Goal: Transaction & Acquisition: Purchase product/service

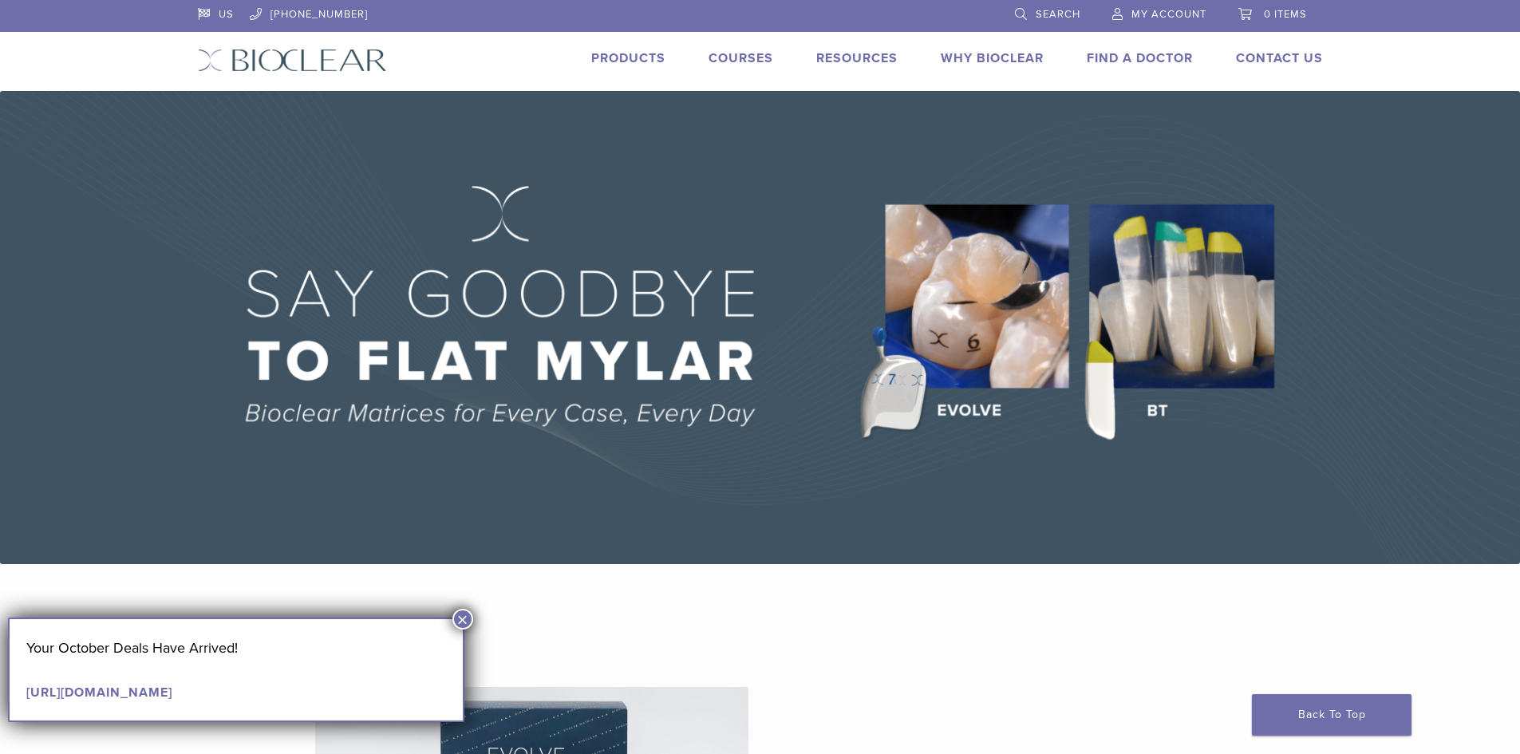
click at [637, 68] on div "Products" at bounding box center [618, 60] width 93 height 23
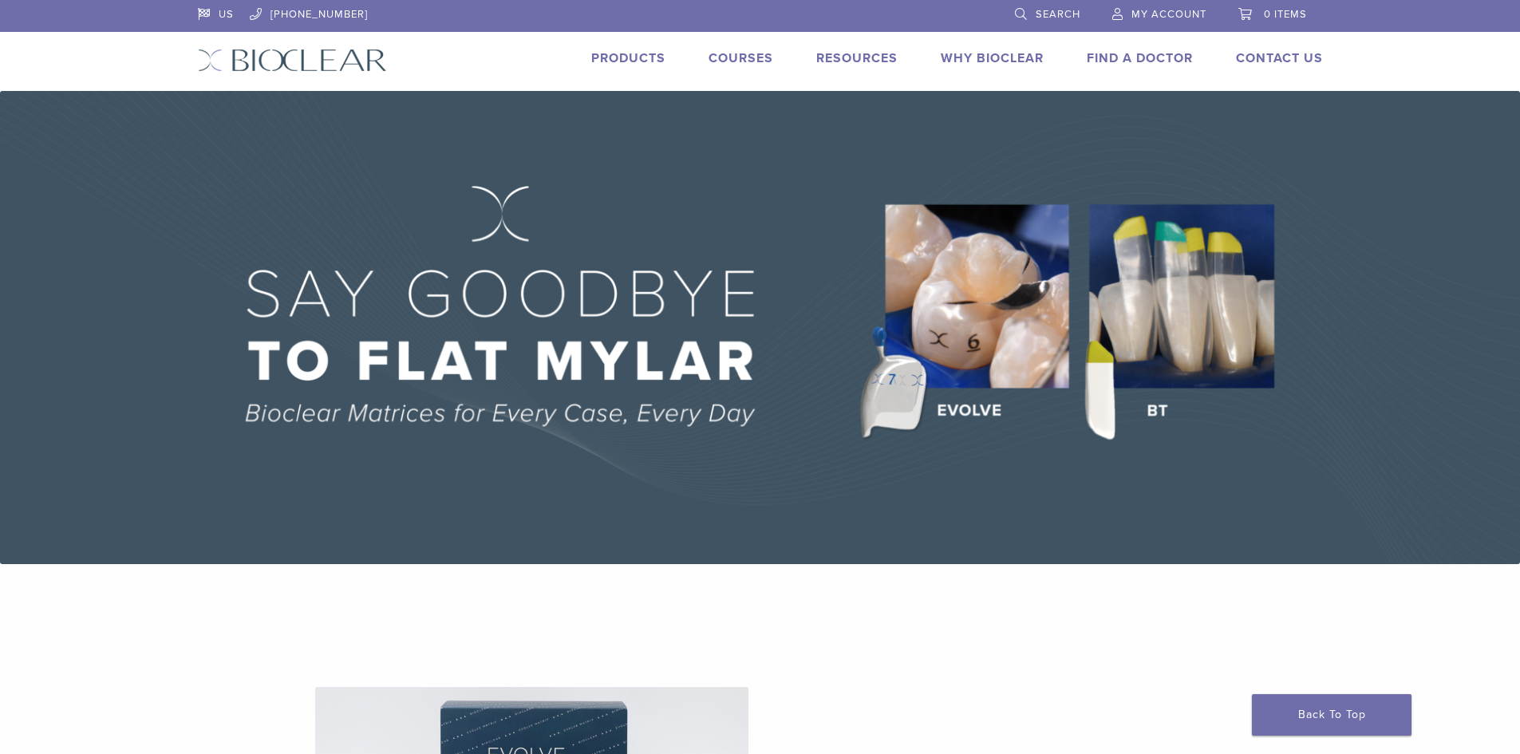
click at [632, 61] on link "Products" at bounding box center [628, 58] width 74 height 16
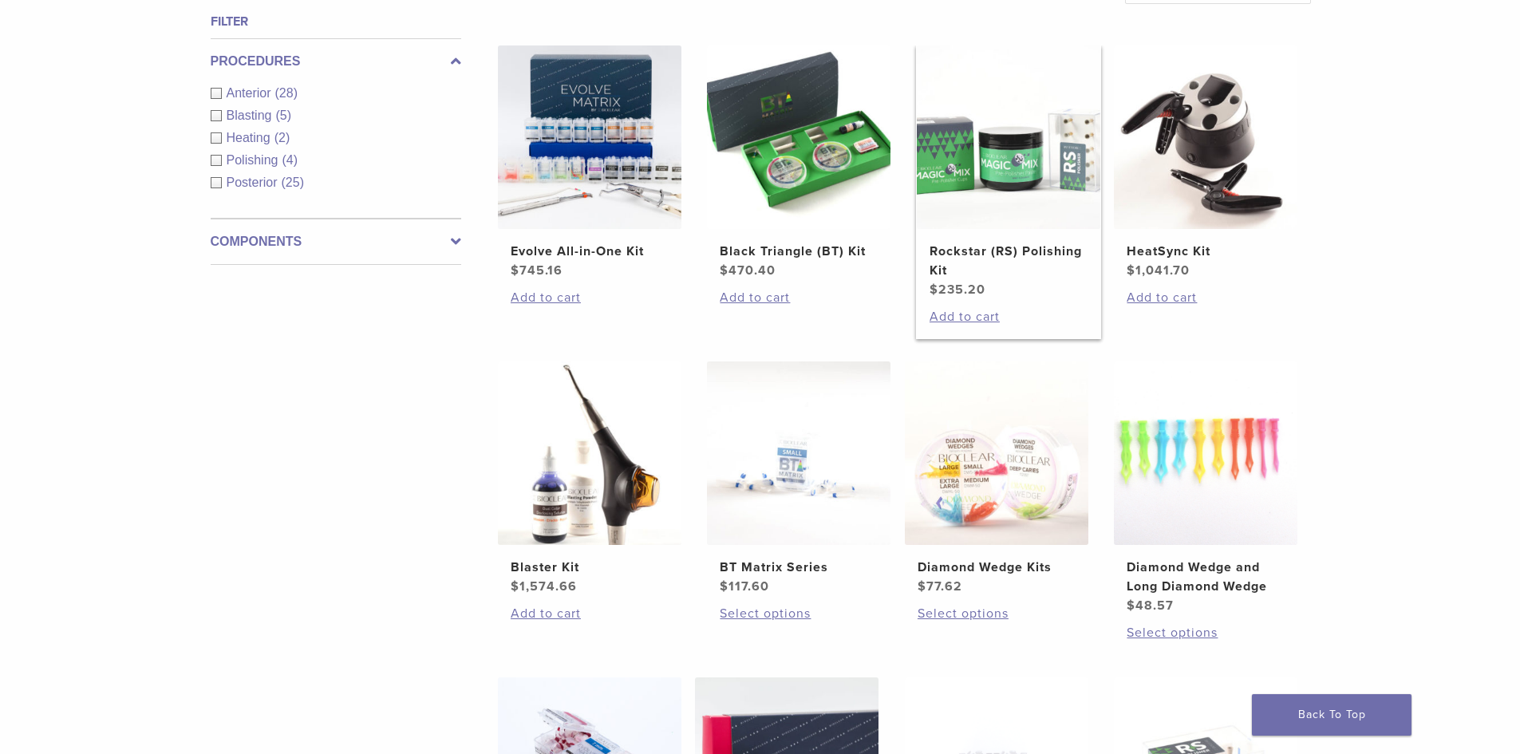
scroll to position [638, 0]
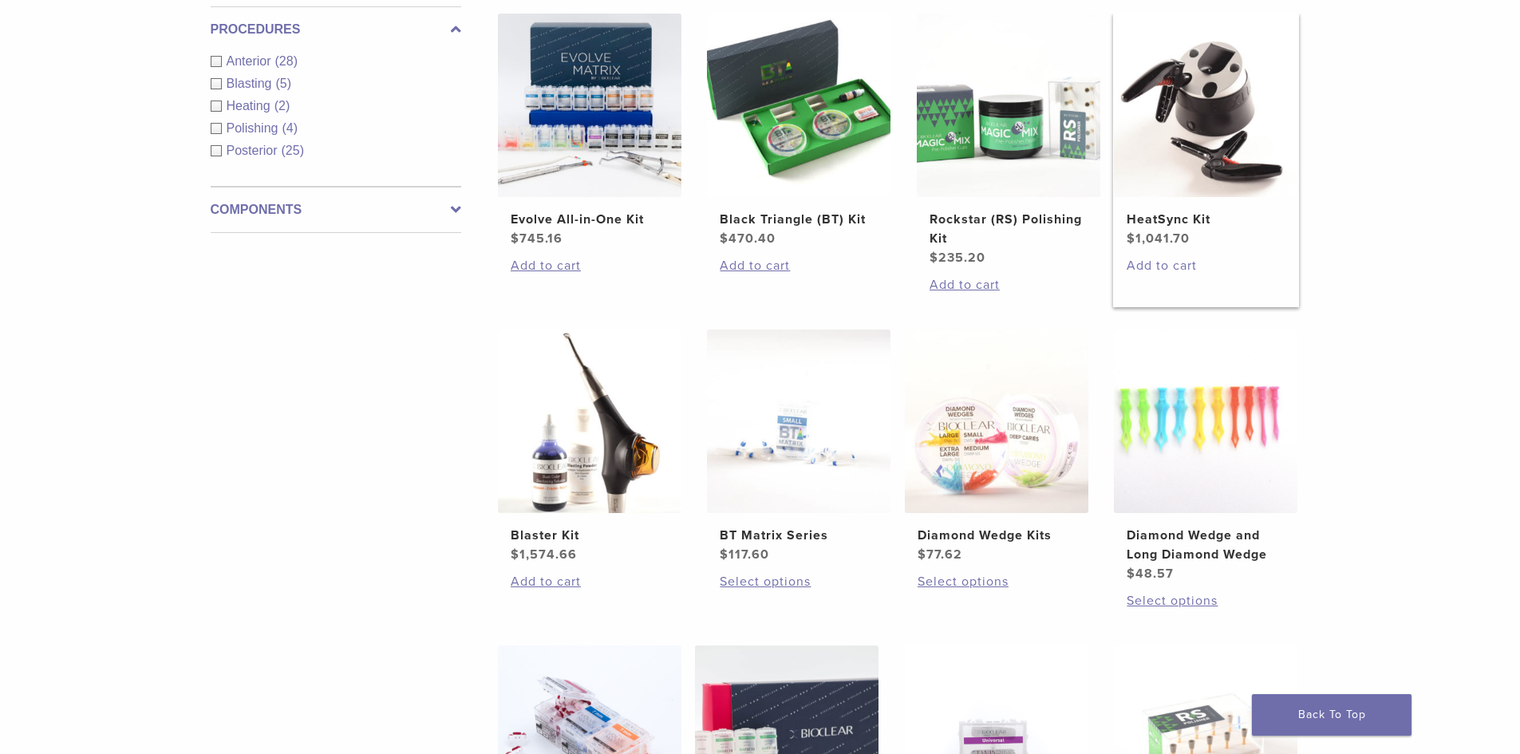
click at [1147, 268] on link "Add to cart" at bounding box center [1205, 265] width 158 height 19
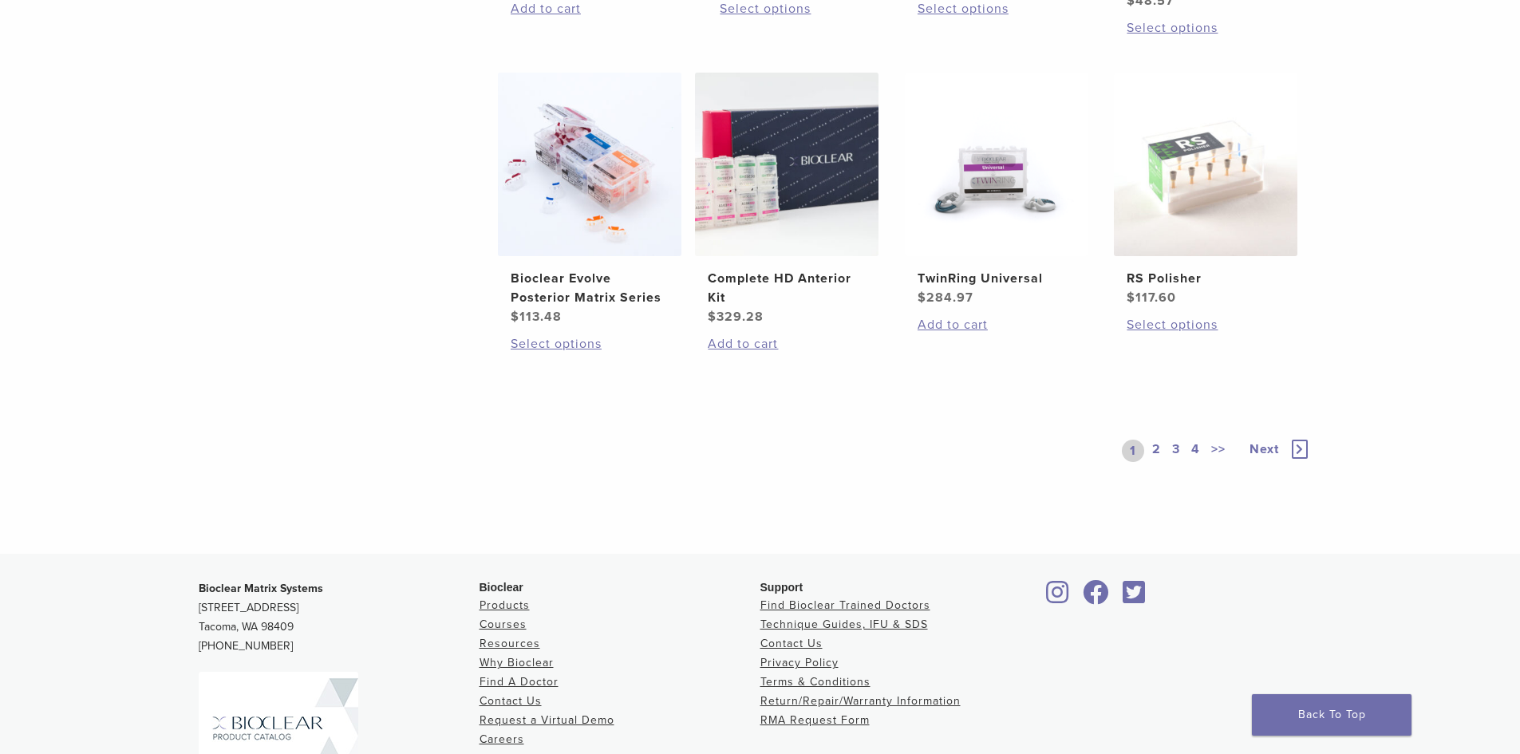
scroll to position [1117, 0]
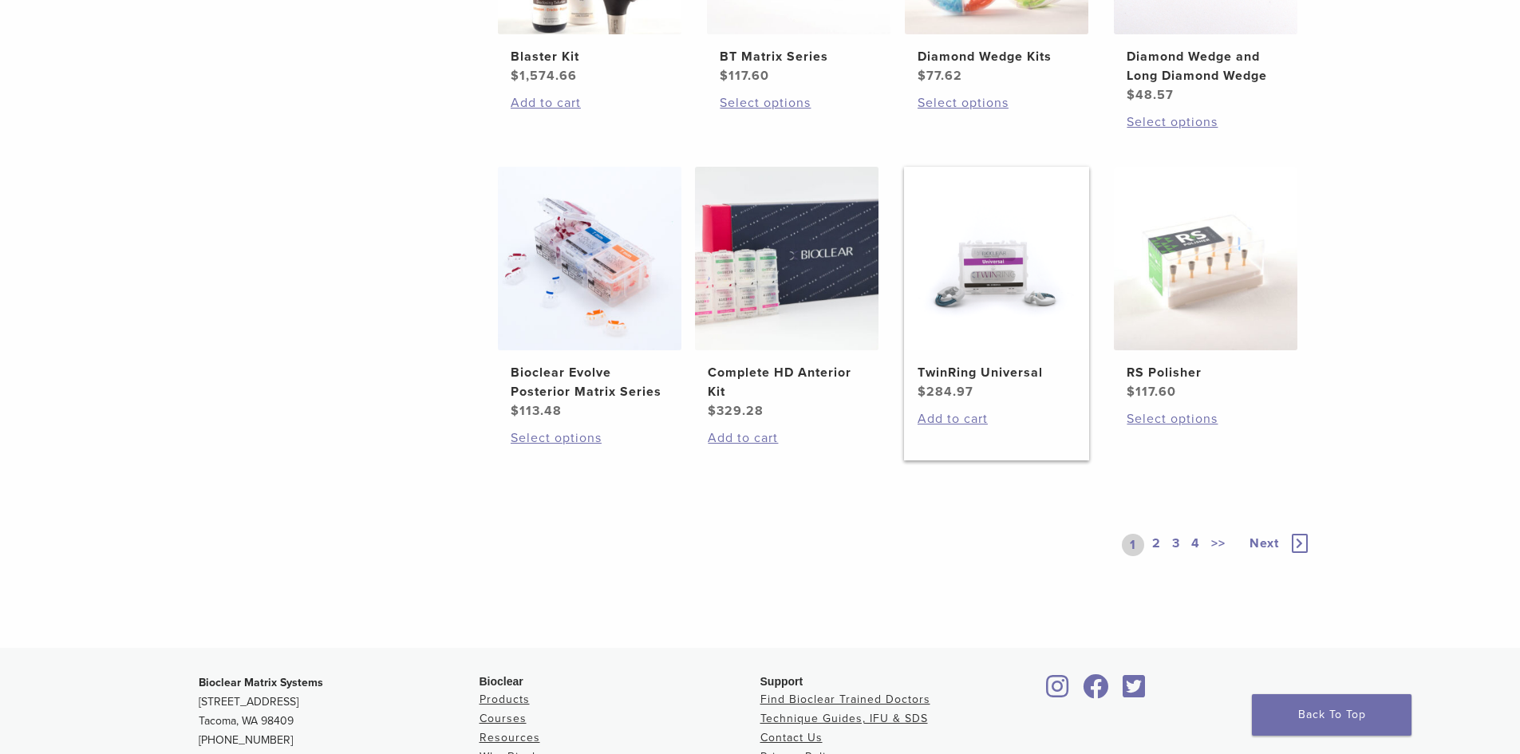
click at [971, 310] on img at bounding box center [996, 258] width 183 height 183
click at [1159, 546] on link "2" at bounding box center [1156, 545] width 15 height 22
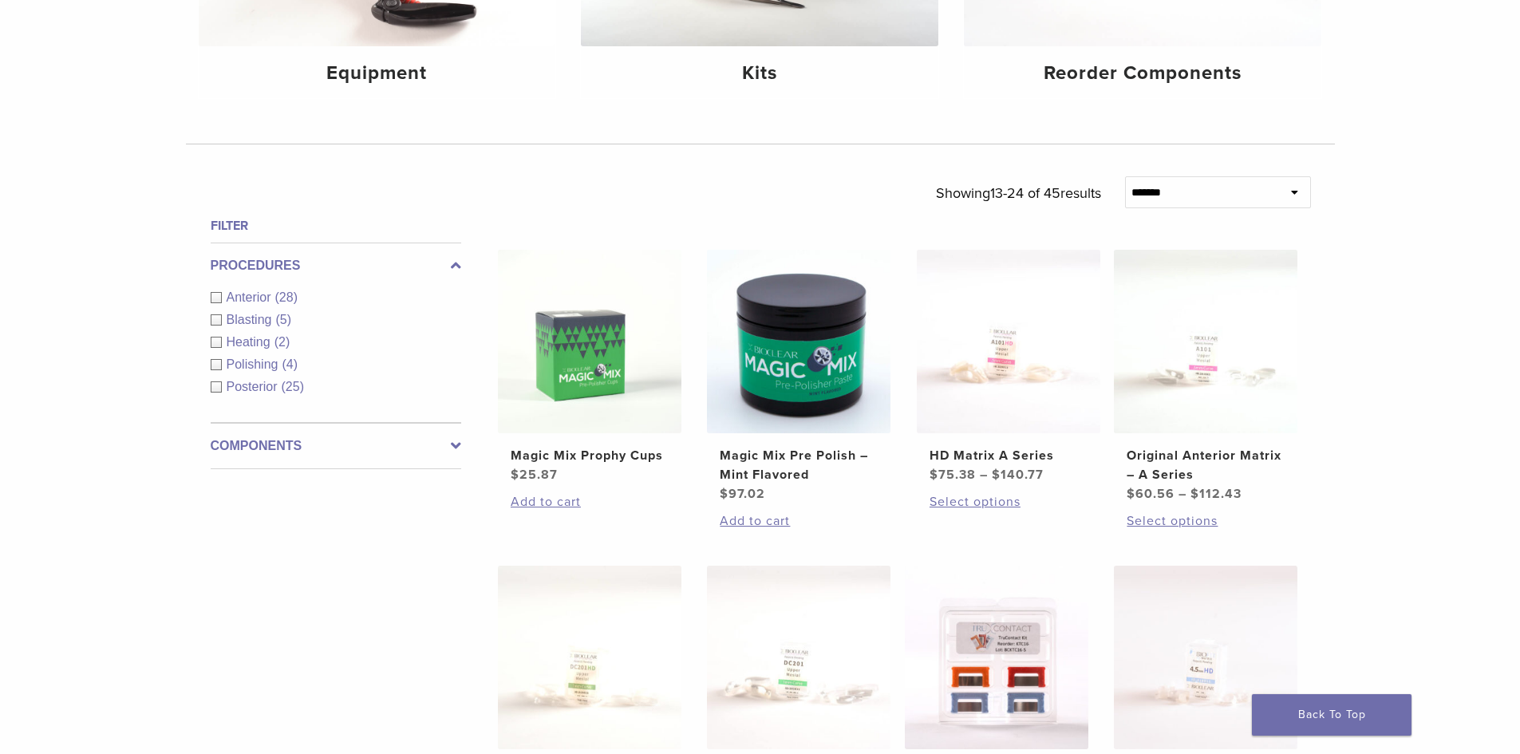
scroll to position [392, 0]
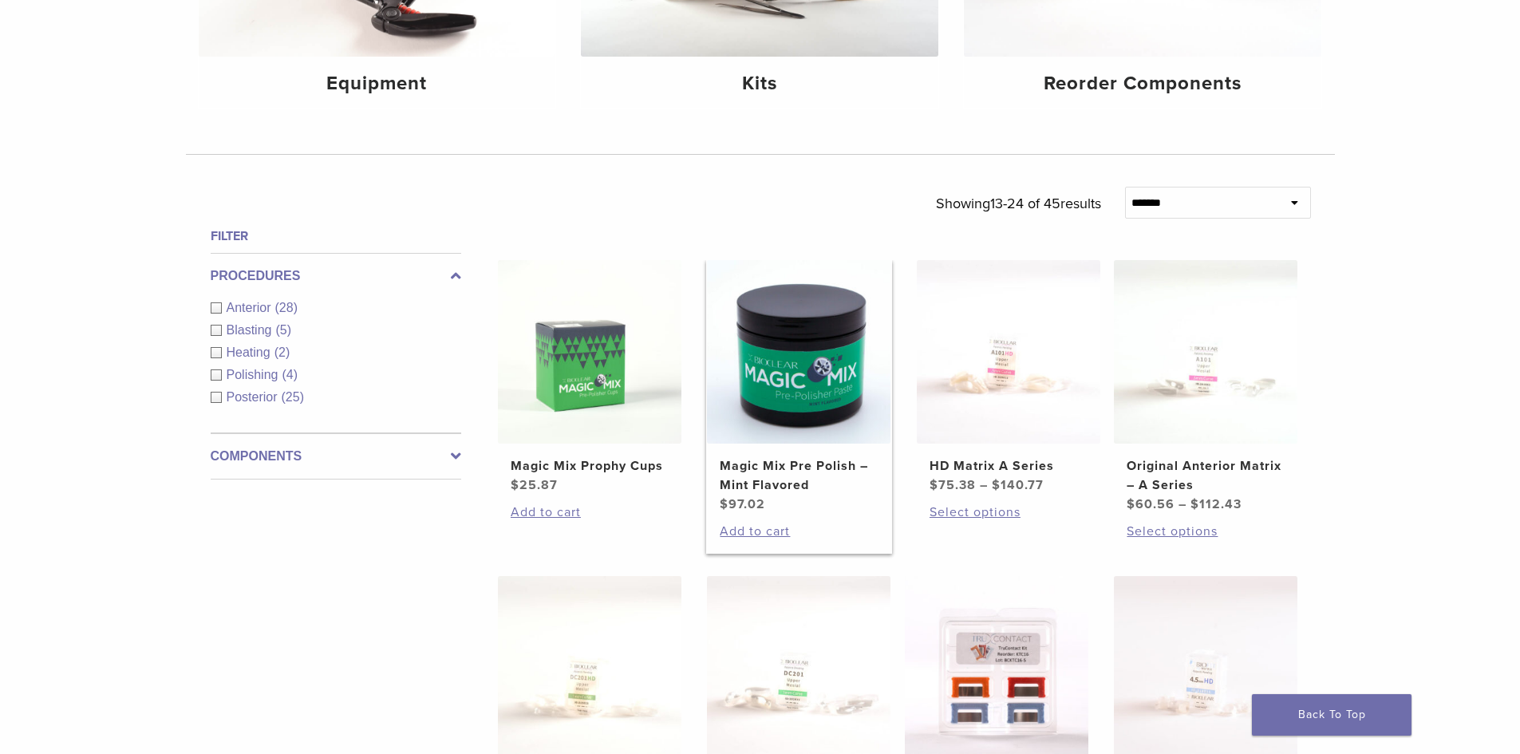
click at [792, 342] on img at bounding box center [798, 351] width 183 height 183
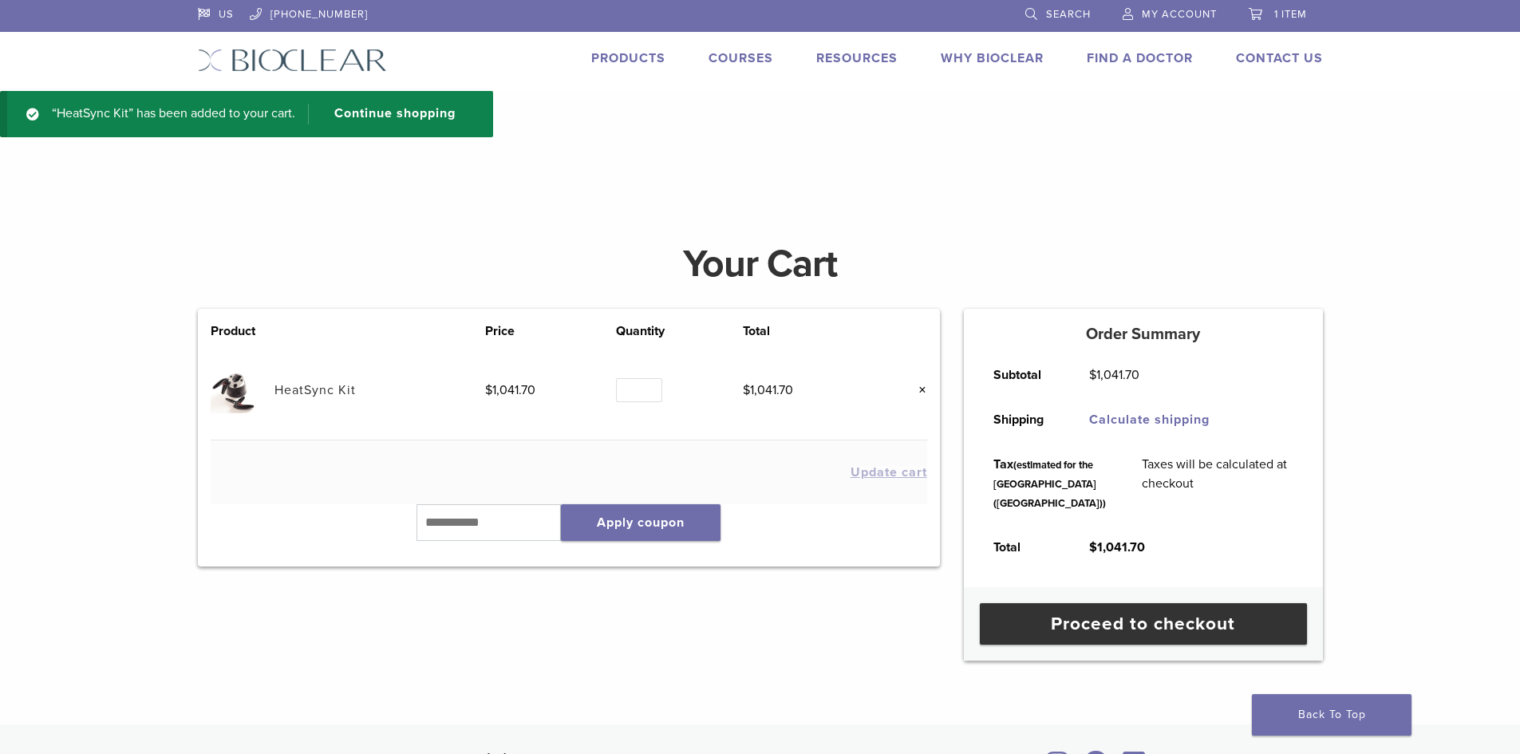
click at [918, 384] on link "×" at bounding box center [916, 390] width 21 height 21
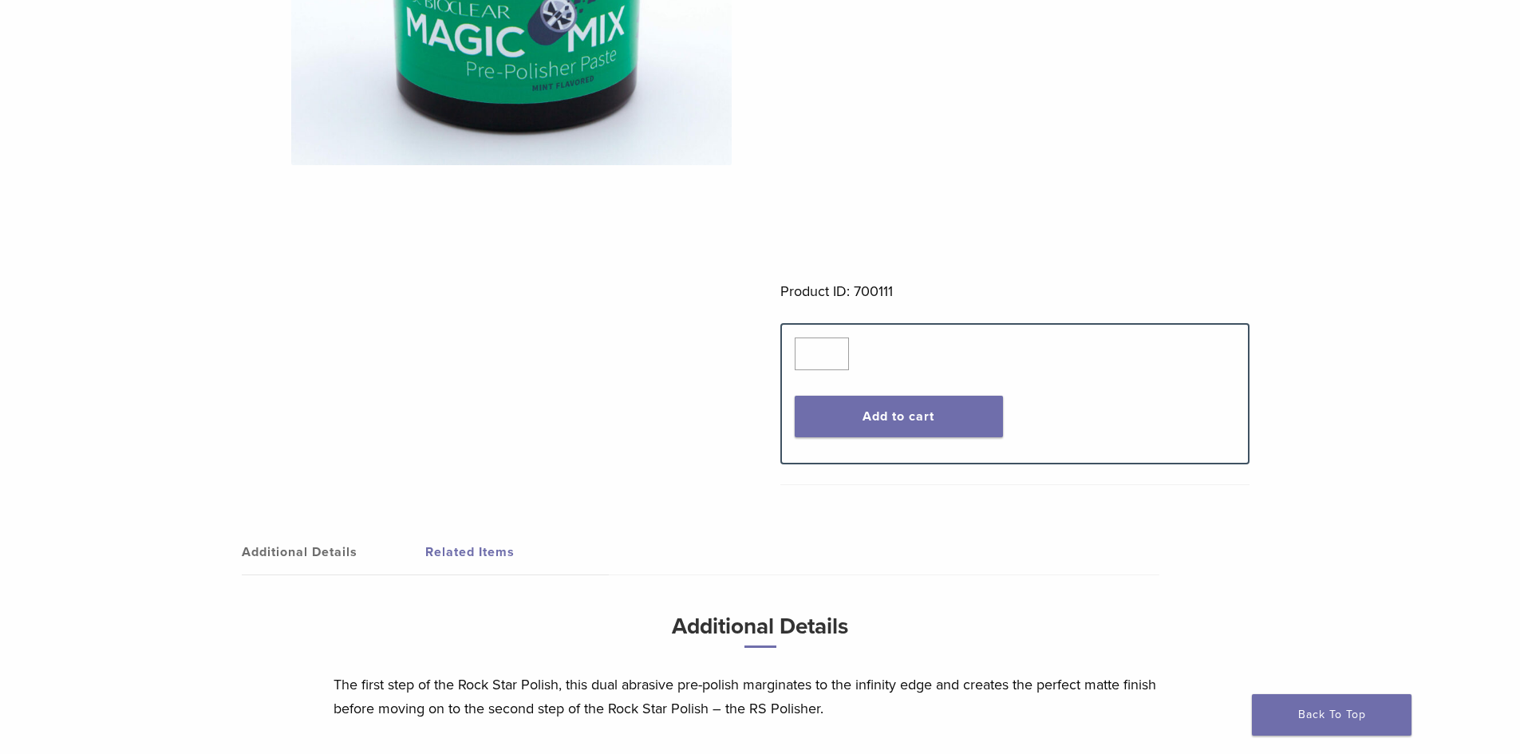
scroll to position [239, 0]
